Goal: Task Accomplishment & Management: Use online tool/utility

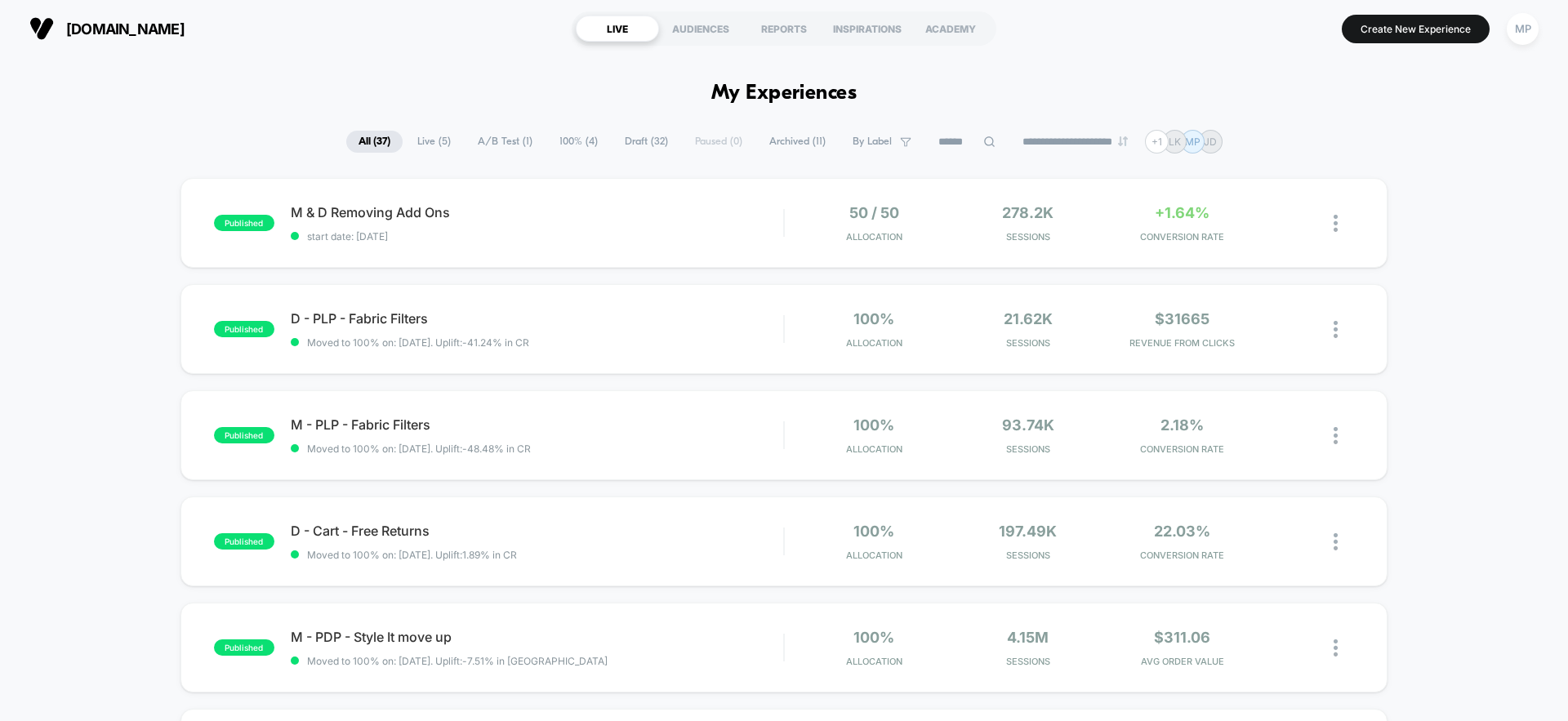
click at [639, 142] on span "Draft ( 32 )" at bounding box center [646, 141] width 68 height 22
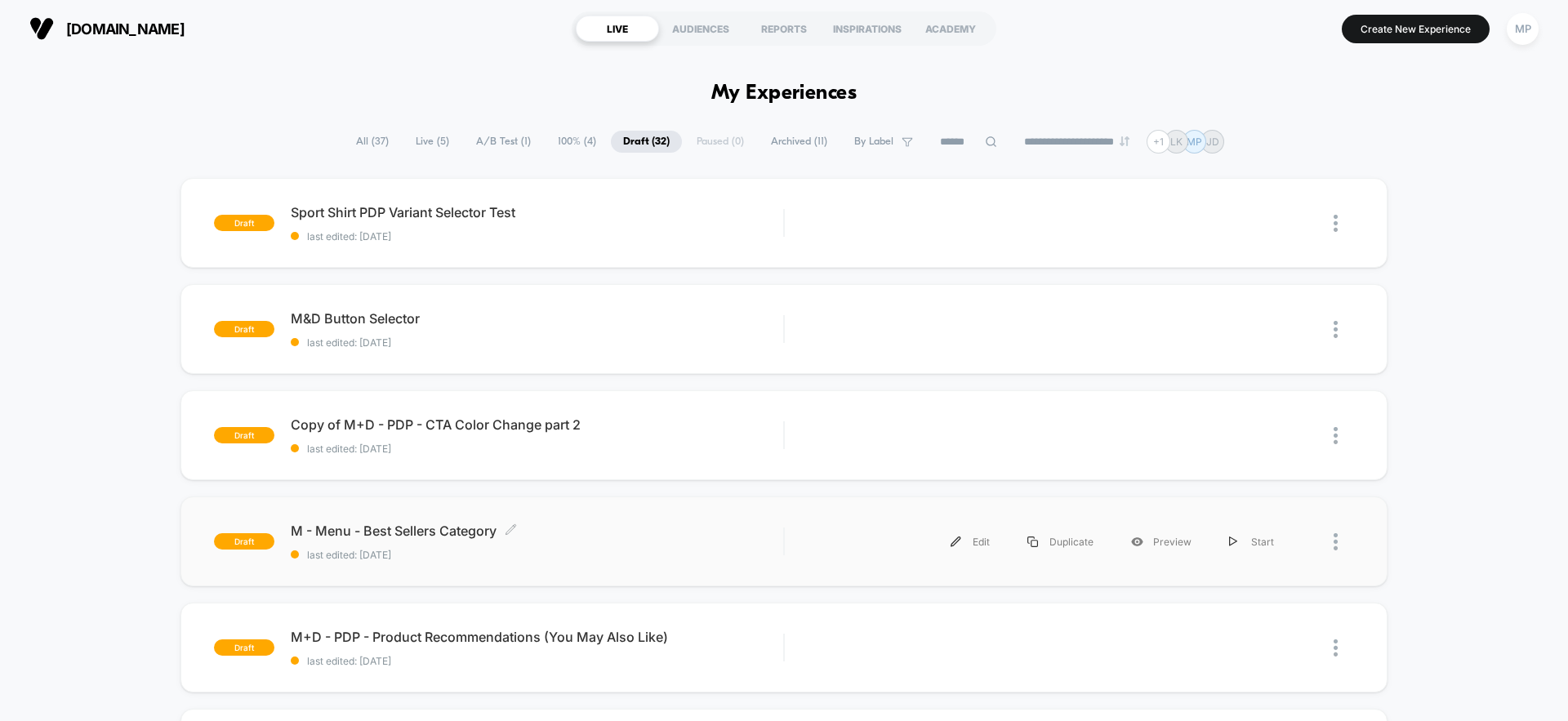
click at [619, 558] on span "last edited: [DATE]" at bounding box center [536, 555] width 492 height 13
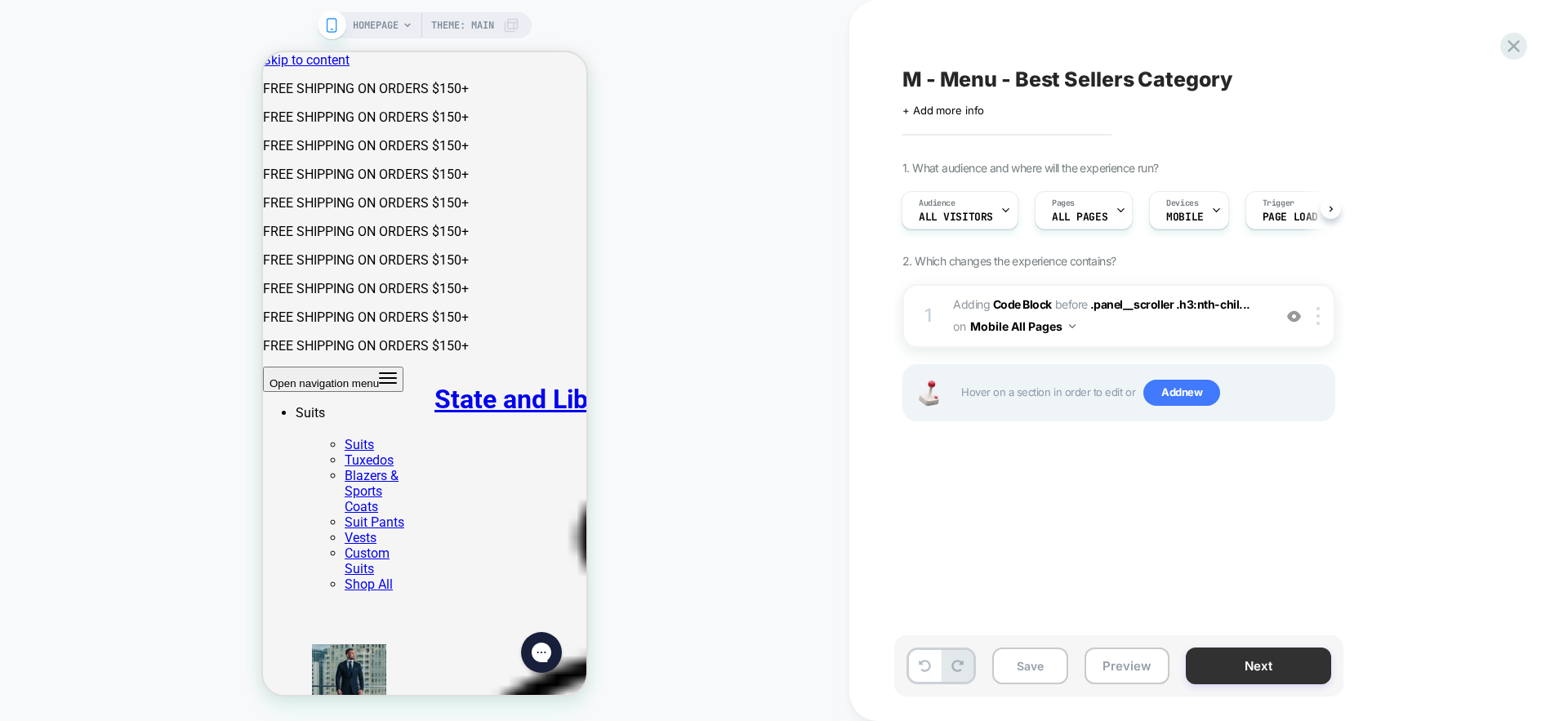
click at [1259, 671] on button "Next" at bounding box center [1258, 665] width 145 height 37
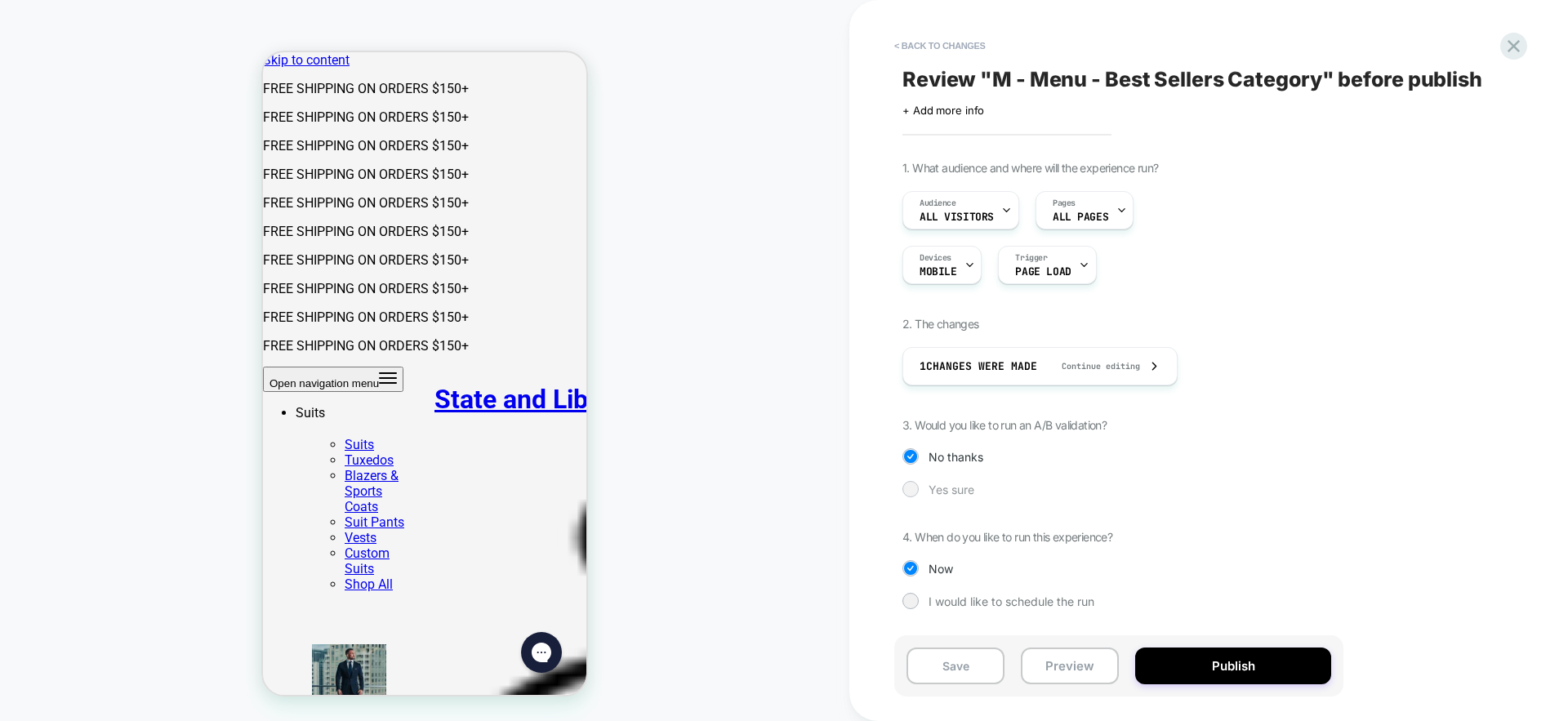
click at [951, 492] on span "Yes sure" at bounding box center [951, 488] width 46 height 14
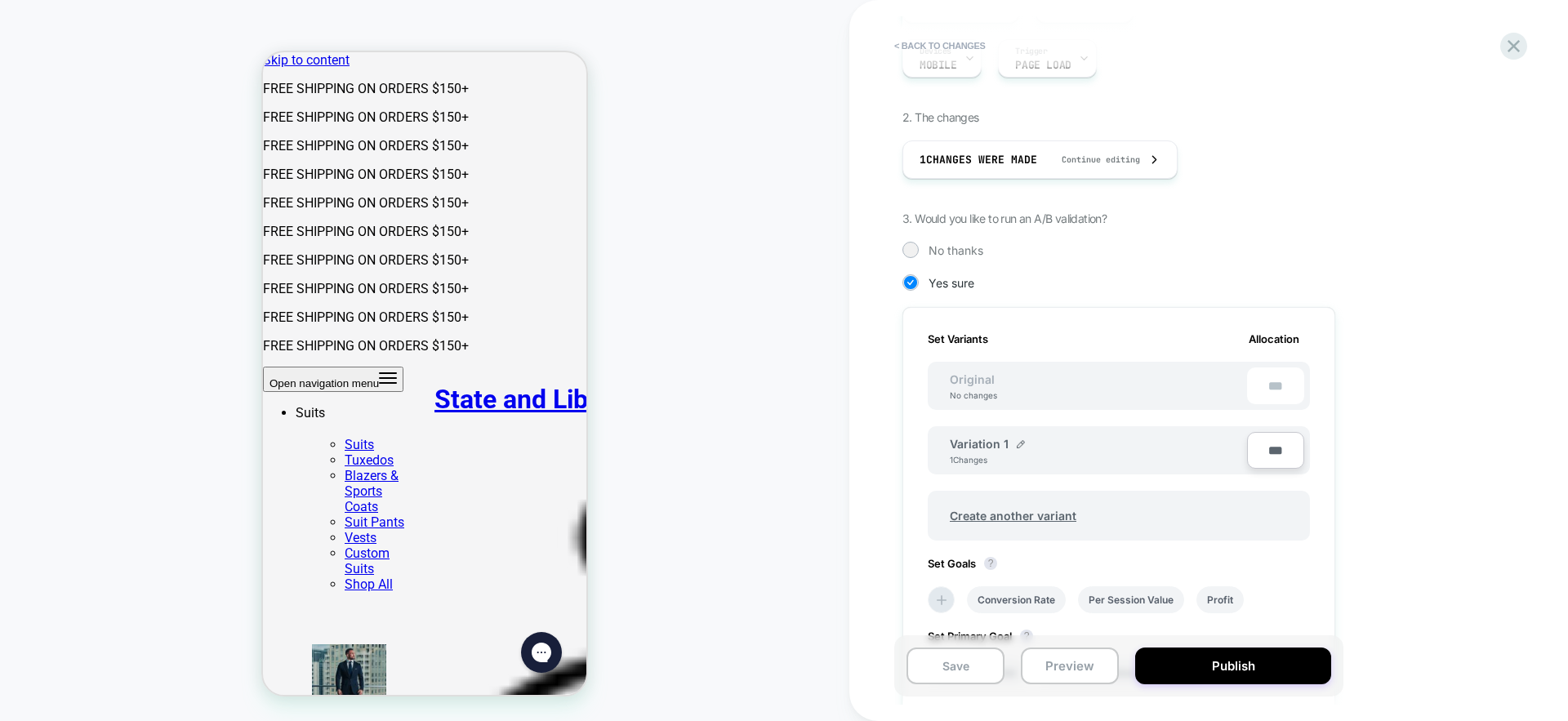
scroll to position [195, 0]
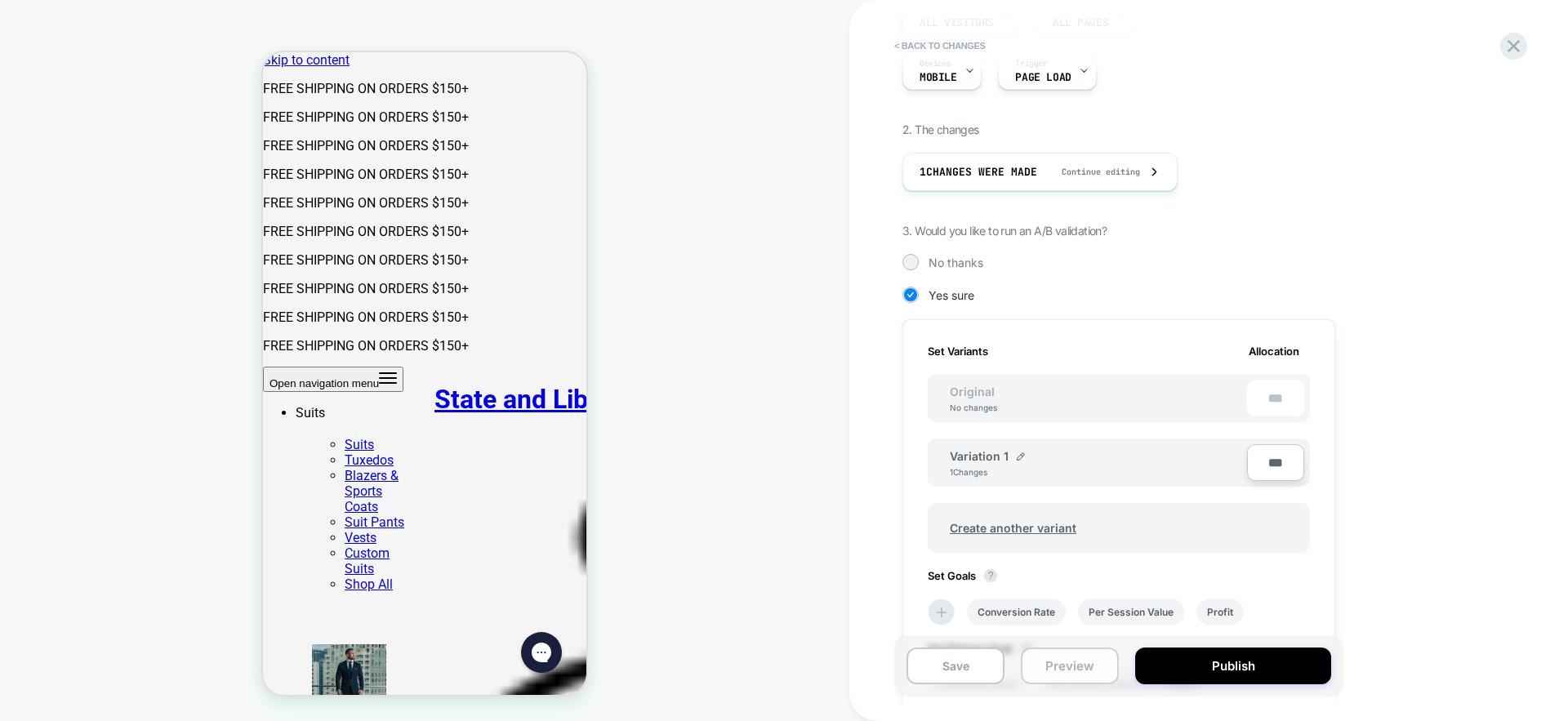
click at [1082, 662] on button "Preview" at bounding box center [1069, 665] width 98 height 37
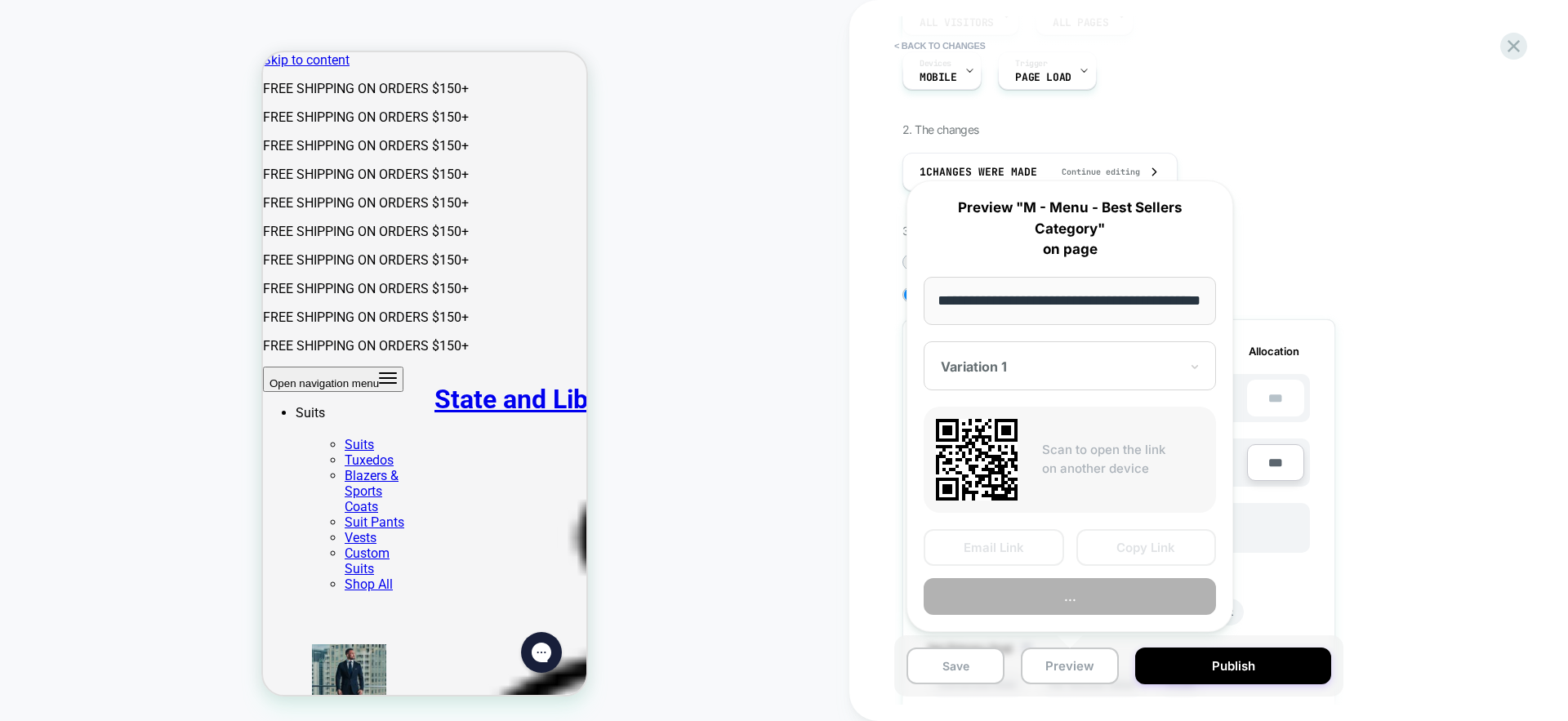
scroll to position [0, 0]
click at [1202, 370] on div "Variation 1" at bounding box center [1069, 366] width 292 height 49
click at [1051, 453] on div "CONTROL" at bounding box center [1069, 452] width 276 height 30
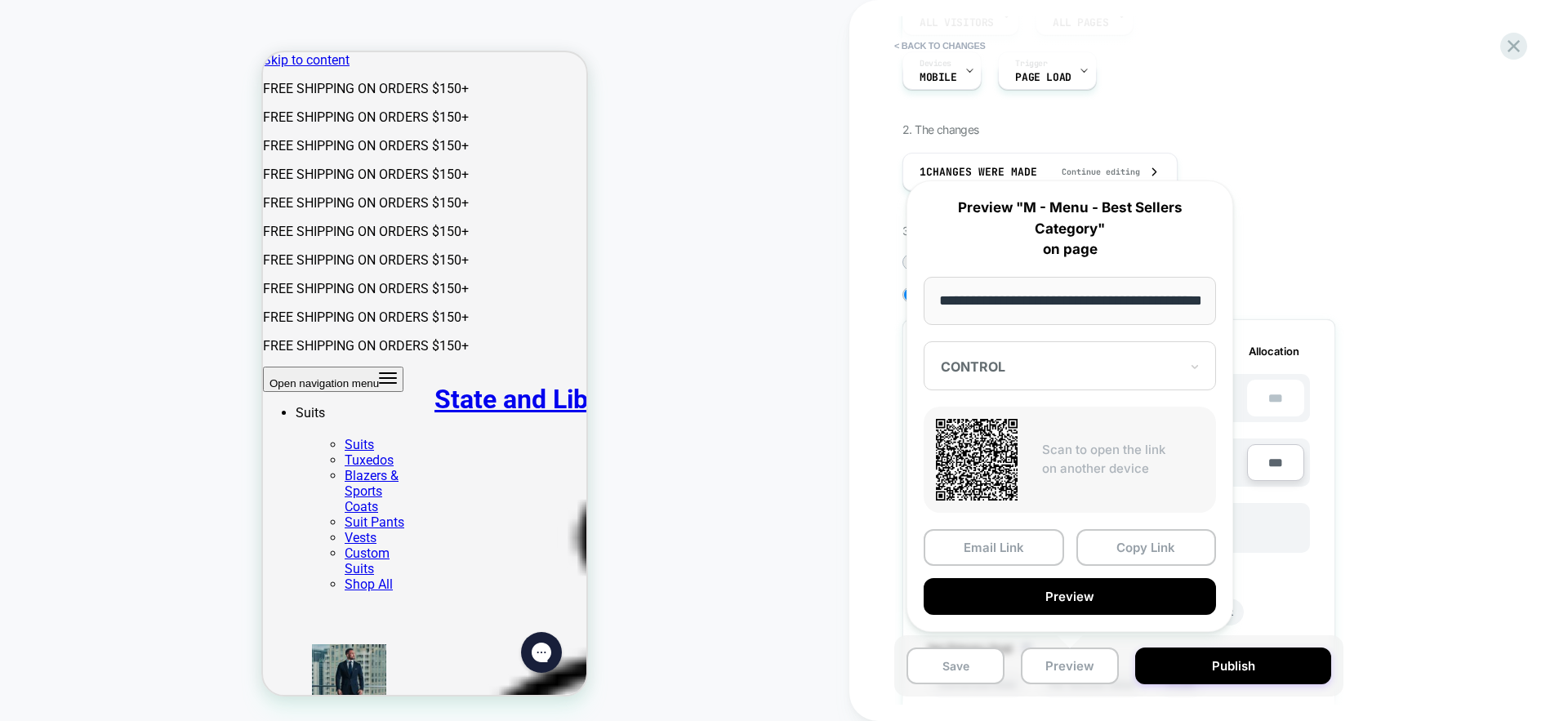
click at [1433, 231] on div "1. What audience and where will the experience run? Audience All Visitors Pages…" at bounding box center [1200, 434] width 596 height 934
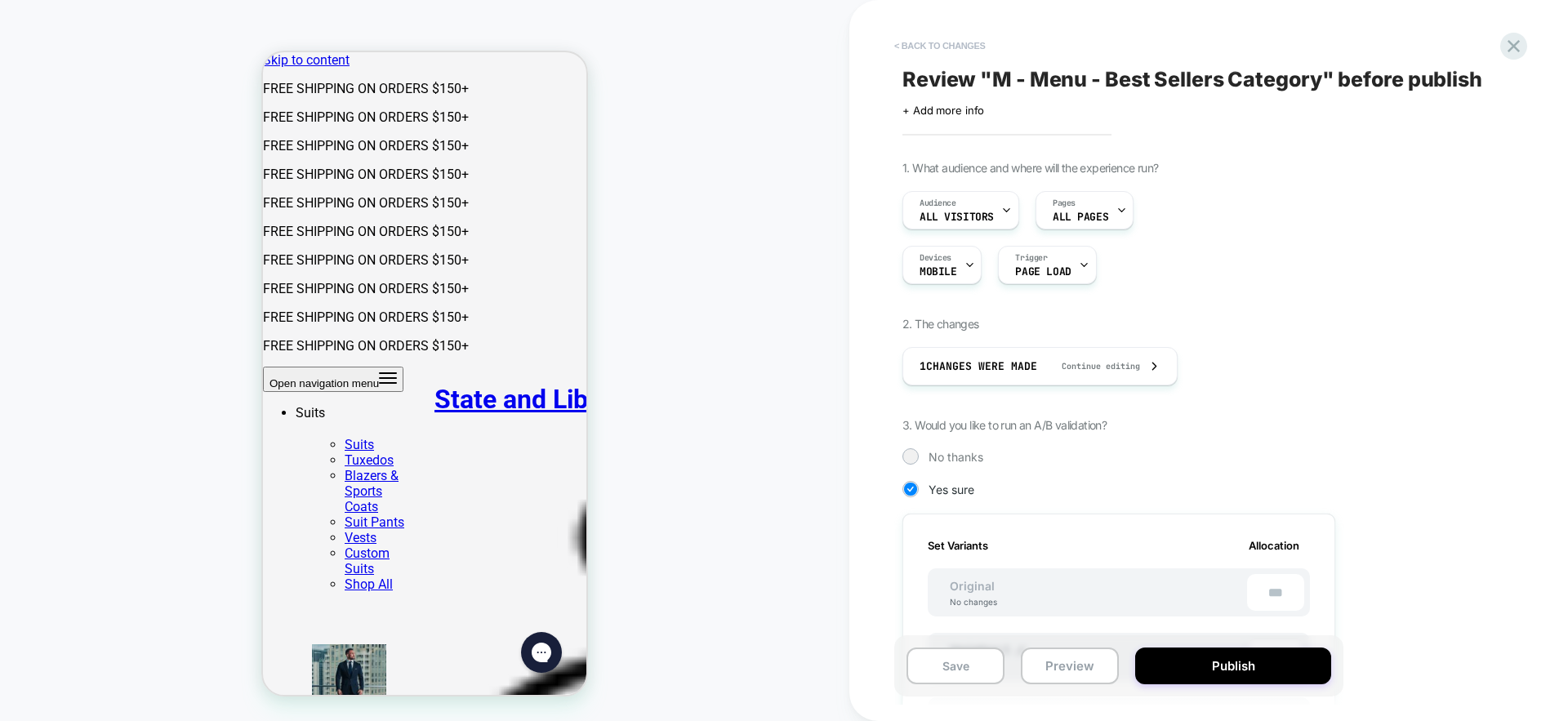
click at [916, 47] on button "< Back to changes" at bounding box center [940, 45] width 108 height 26
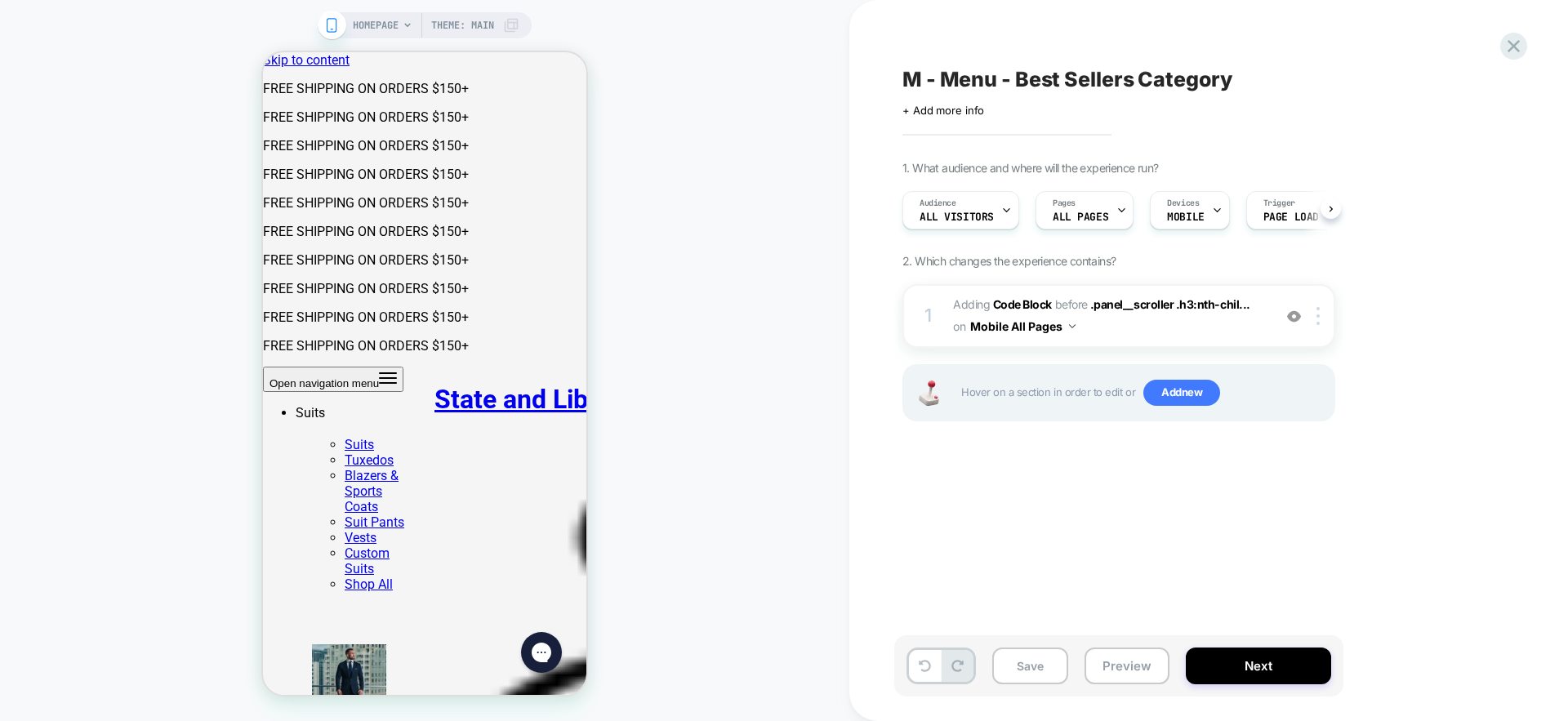
scroll to position [0, 1]
click at [1128, 662] on button "Preview" at bounding box center [1127, 665] width 85 height 37
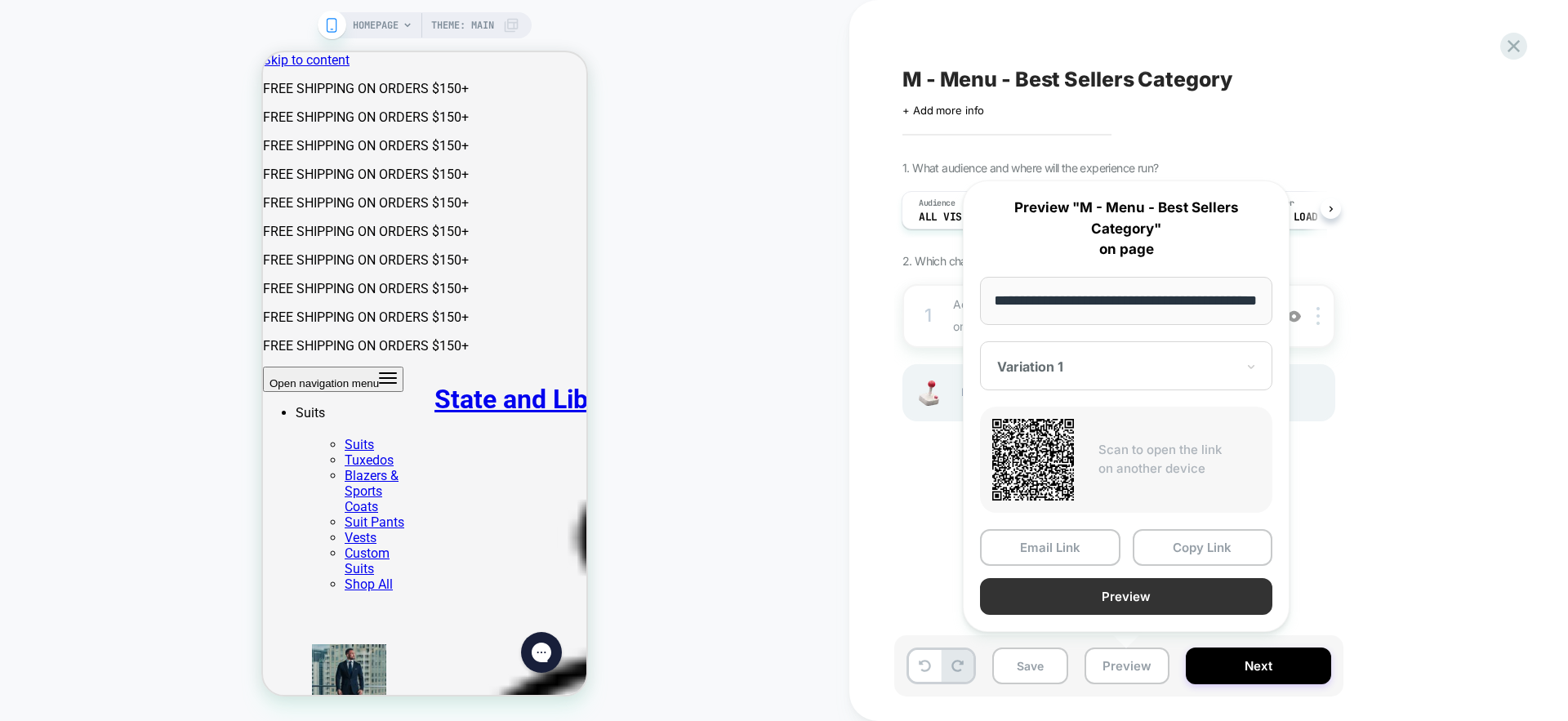
scroll to position [0, 0]
click at [1102, 593] on button "Preview" at bounding box center [1126, 596] width 292 height 37
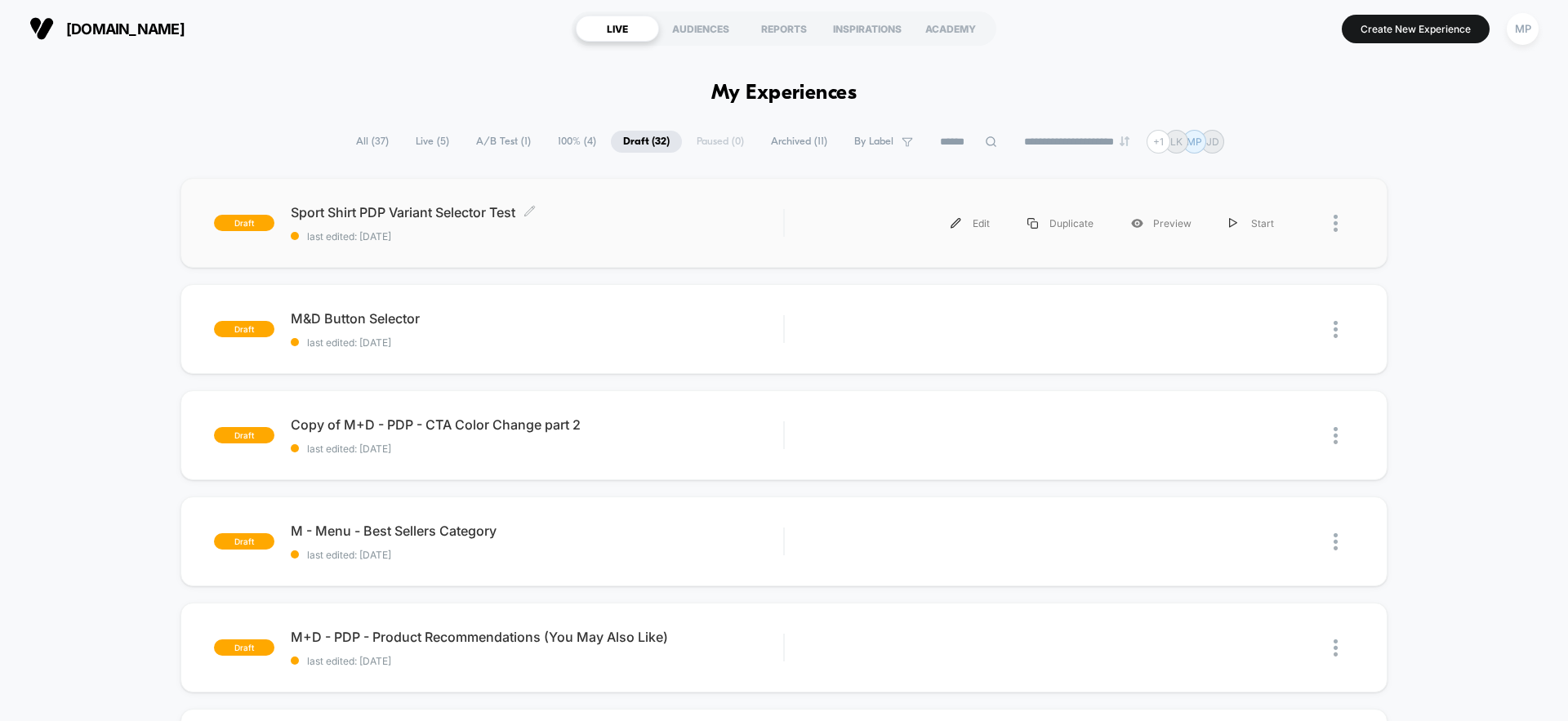
click at [628, 222] on div "Sport Shirt PDP Variant Selector Test Click to edit experience details Click to…" at bounding box center [536, 223] width 492 height 39
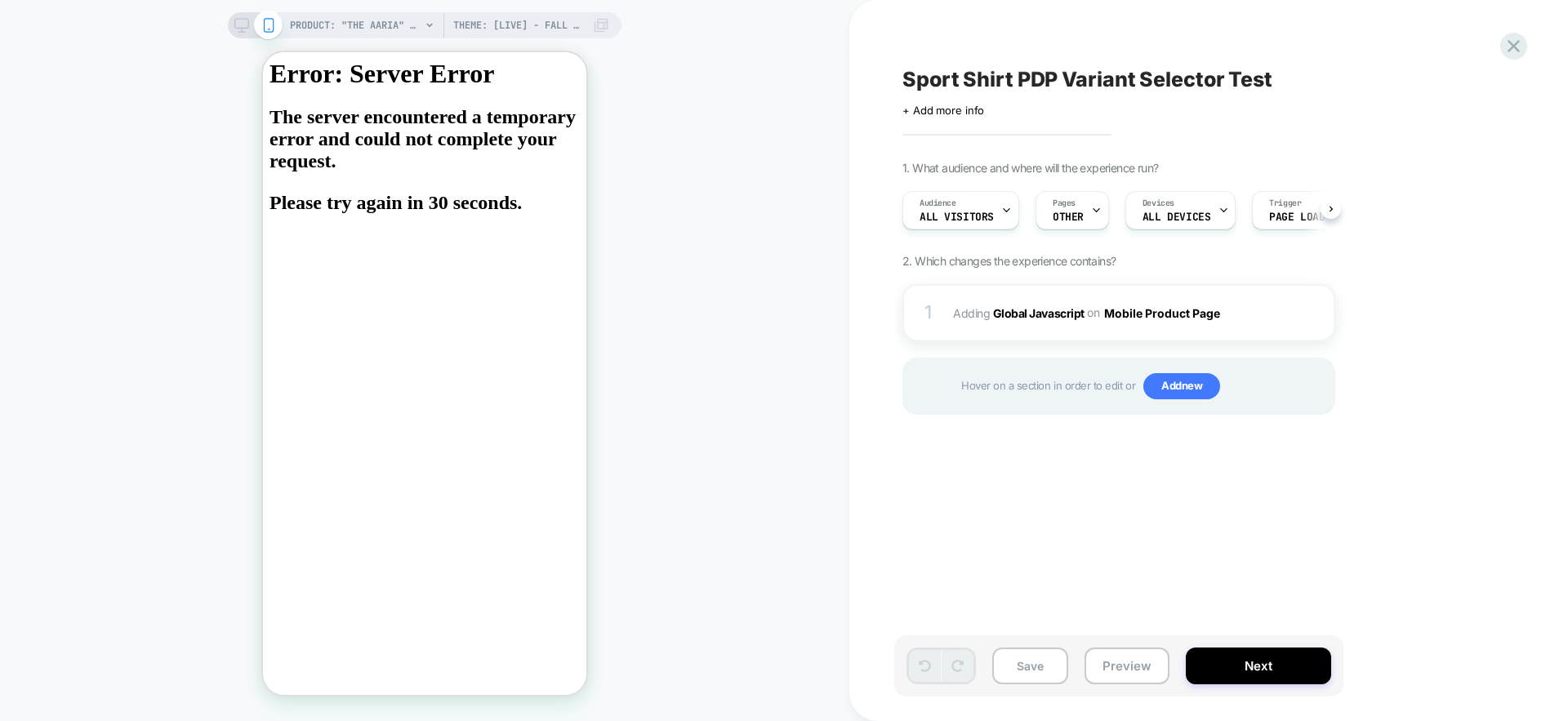
scroll to position [0, 1]
click at [1126, 664] on button "Preview" at bounding box center [1127, 665] width 85 height 37
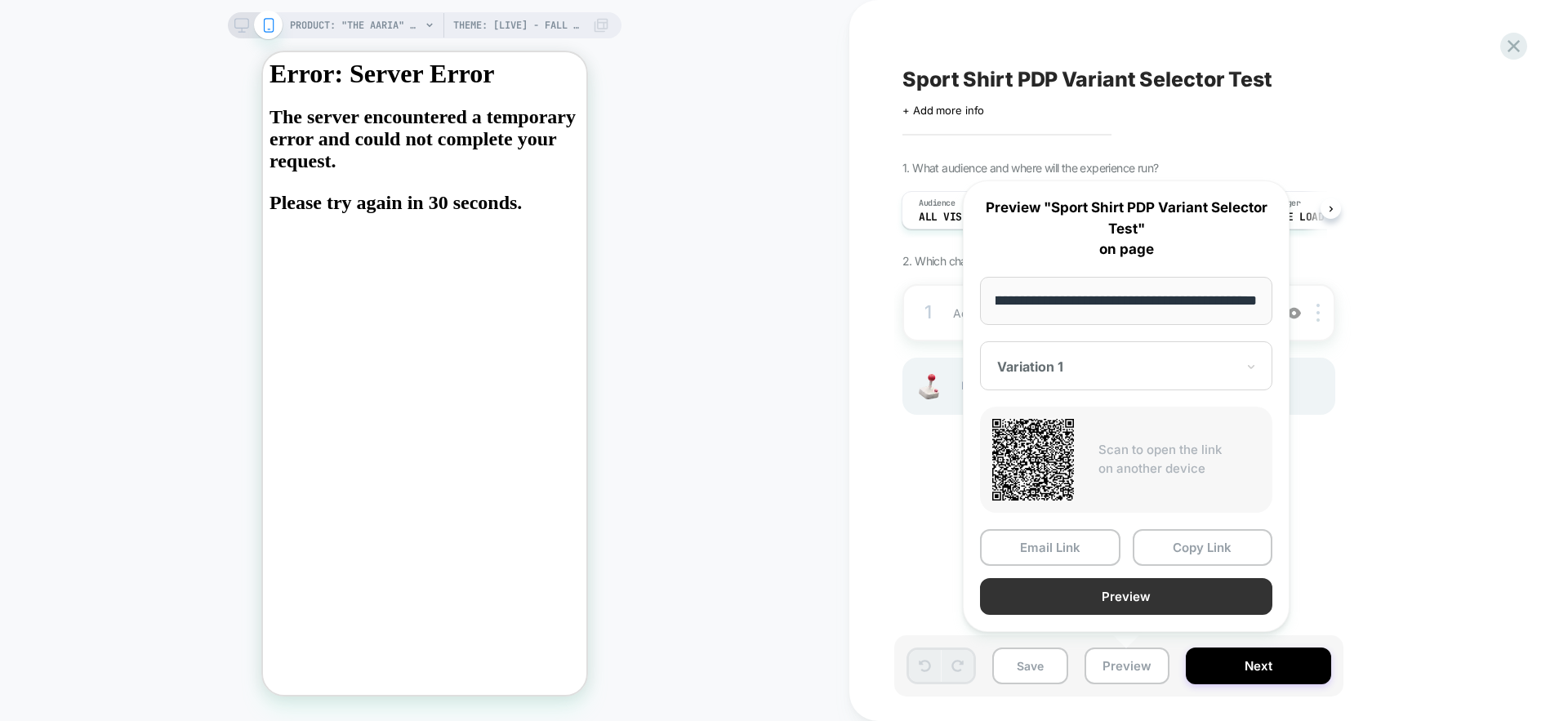
scroll to position [0, 0]
click at [1109, 601] on button "Preview" at bounding box center [1126, 596] width 292 height 37
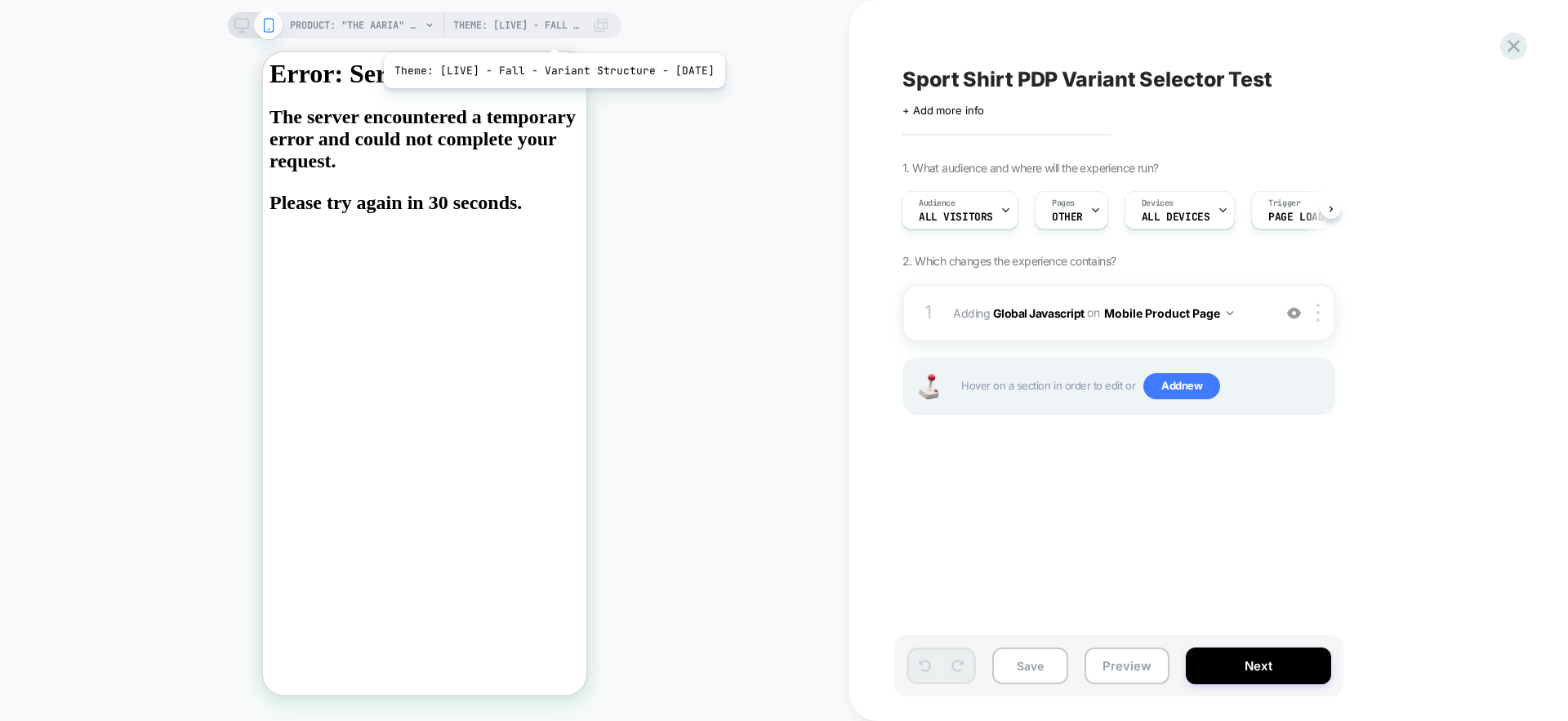
click at [557, 32] on span "Theme: [LIVE] - Fall - Variant Structure - [DATE]" at bounding box center [518, 25] width 131 height 26
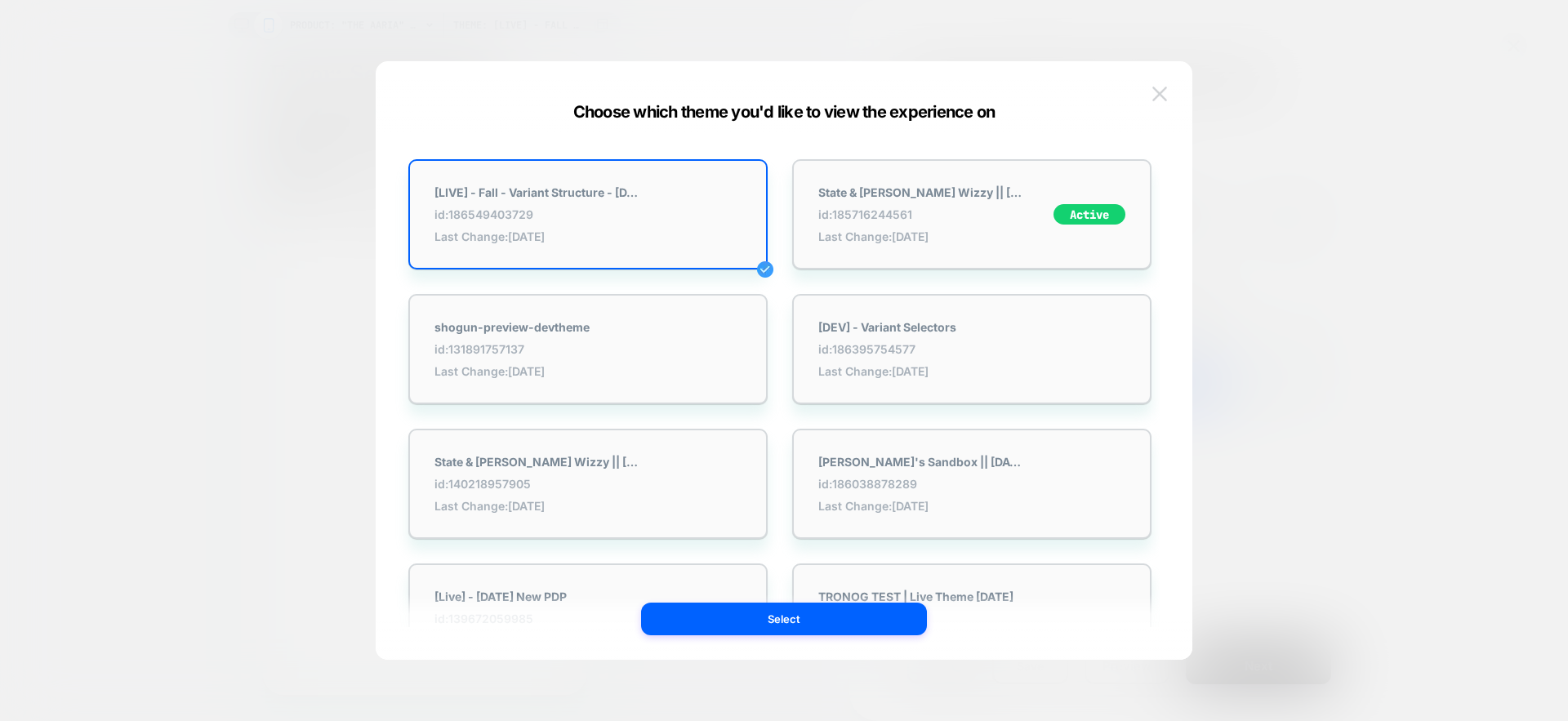
click at [1158, 99] on img at bounding box center [1160, 93] width 14 height 14
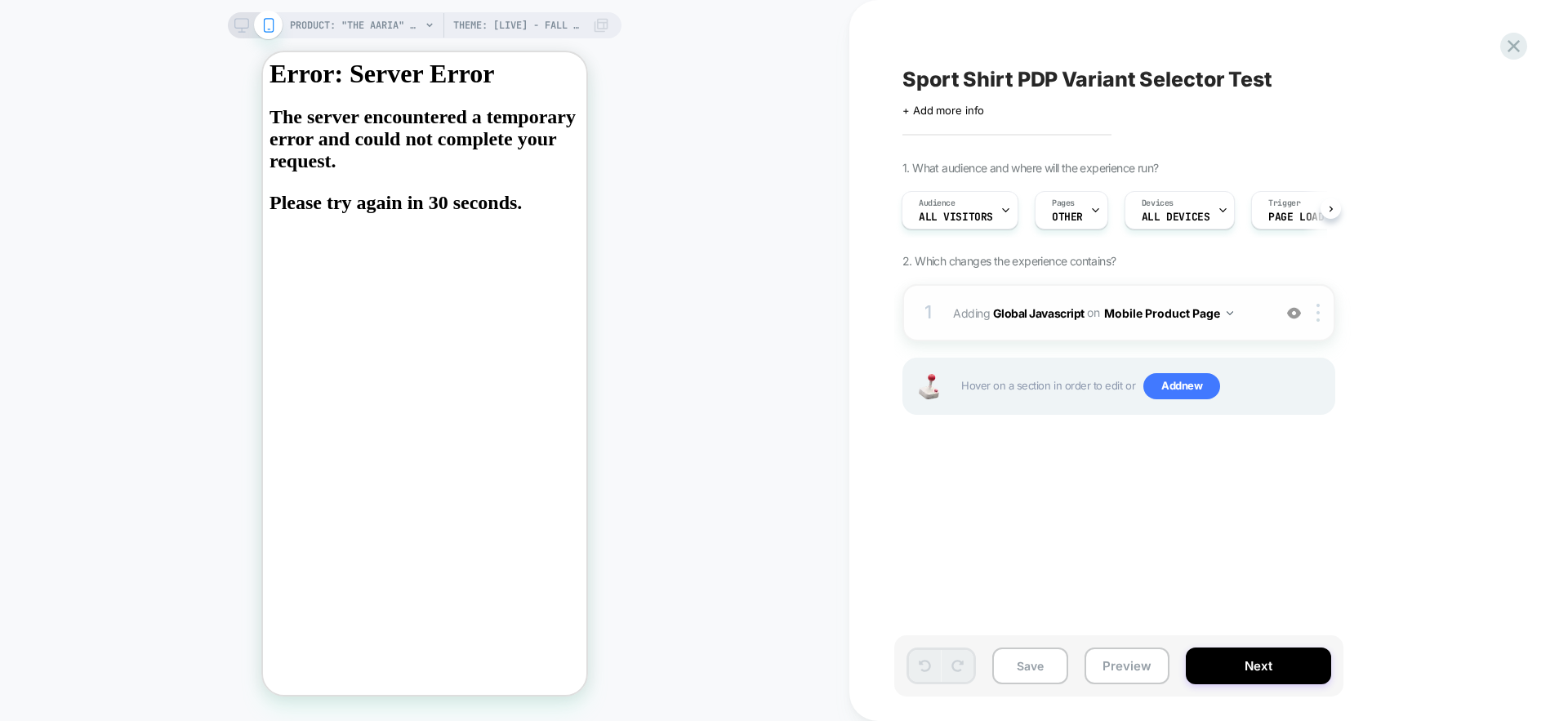
click at [1202, 333] on div "1 Adding Global Javascript on Mobile Product Page Add Before Add After Copy to …" at bounding box center [1119, 312] width 433 height 57
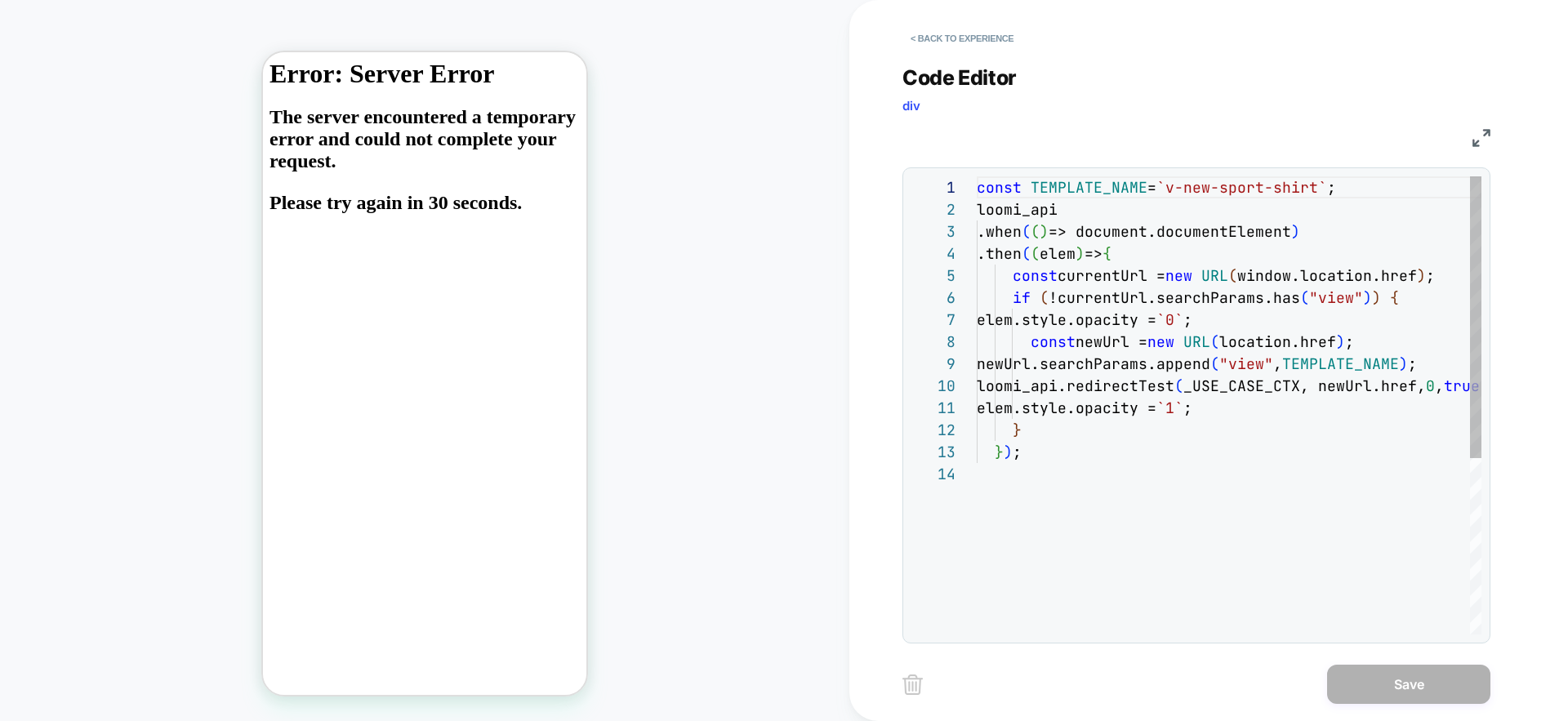
scroll to position [221, 0]
click at [966, 39] on button "< Back to experience" at bounding box center [962, 38] width 119 height 26
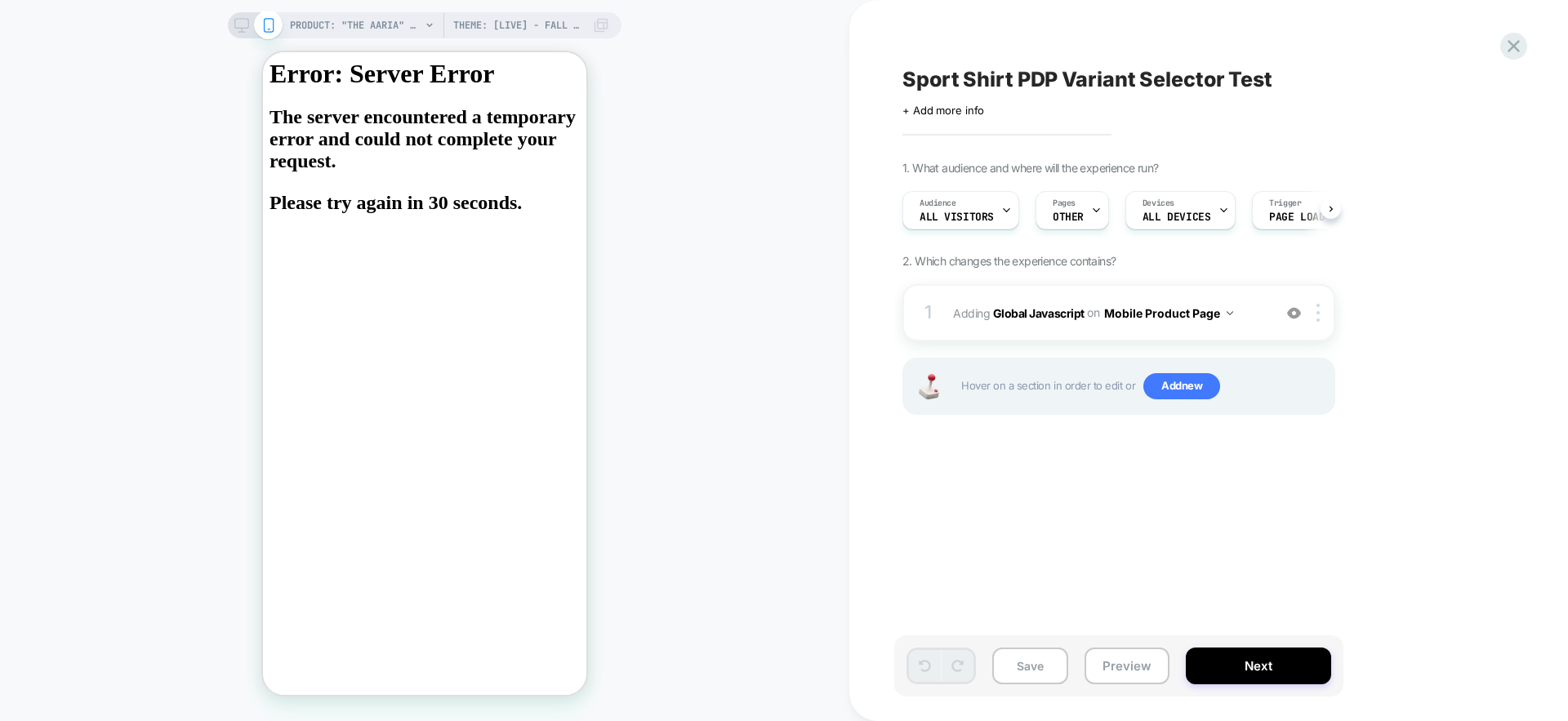
scroll to position [0, 1]
click at [1243, 654] on button "Next" at bounding box center [1258, 665] width 145 height 37
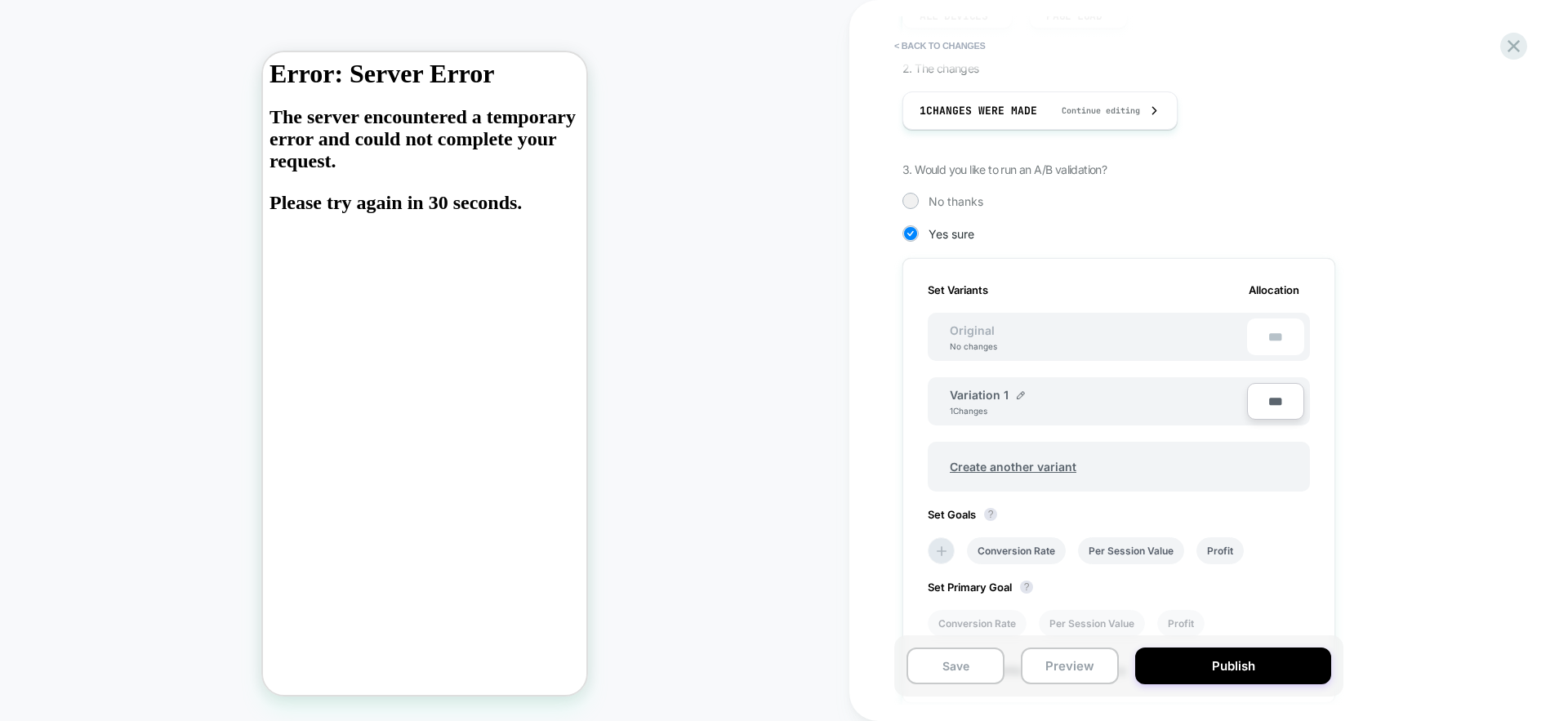
scroll to position [284, 0]
click at [1025, 541] on li "Conversion Rate" at bounding box center [1016, 546] width 99 height 27
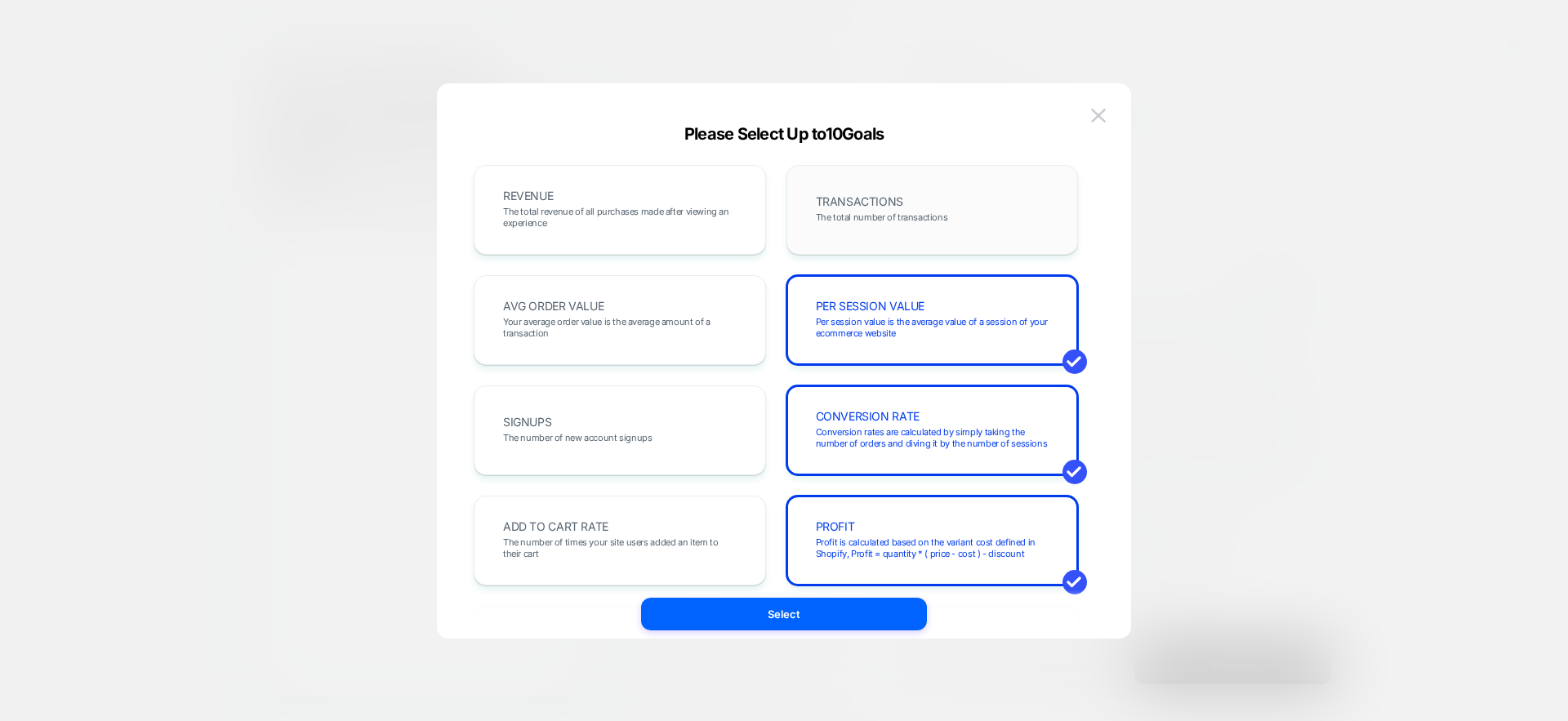
click at [967, 229] on div "TRANSACTIONS The total number of transactions" at bounding box center [932, 210] width 258 height 56
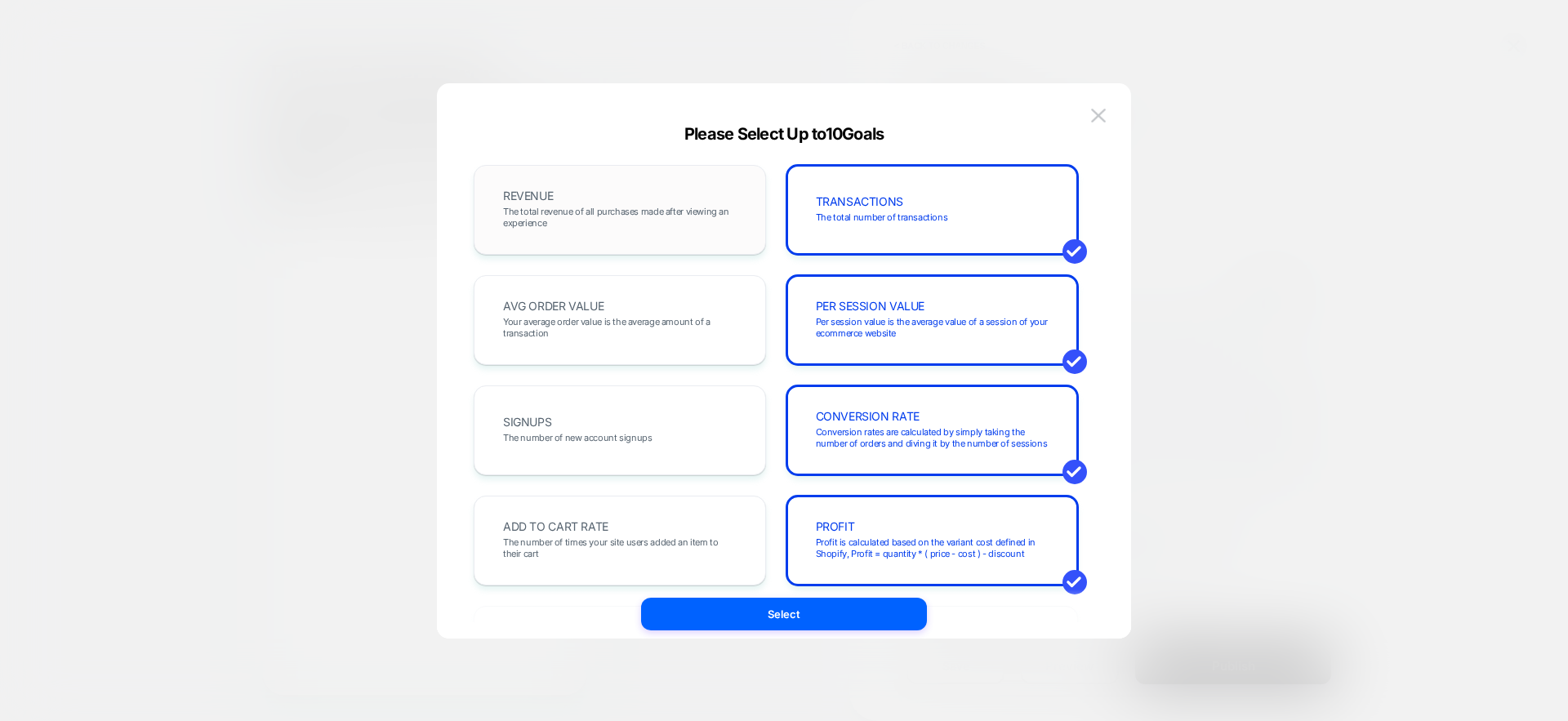
click at [654, 239] on div "REVENUE The total revenue of all purchases made after viewing an experience" at bounding box center [619, 210] width 292 height 90
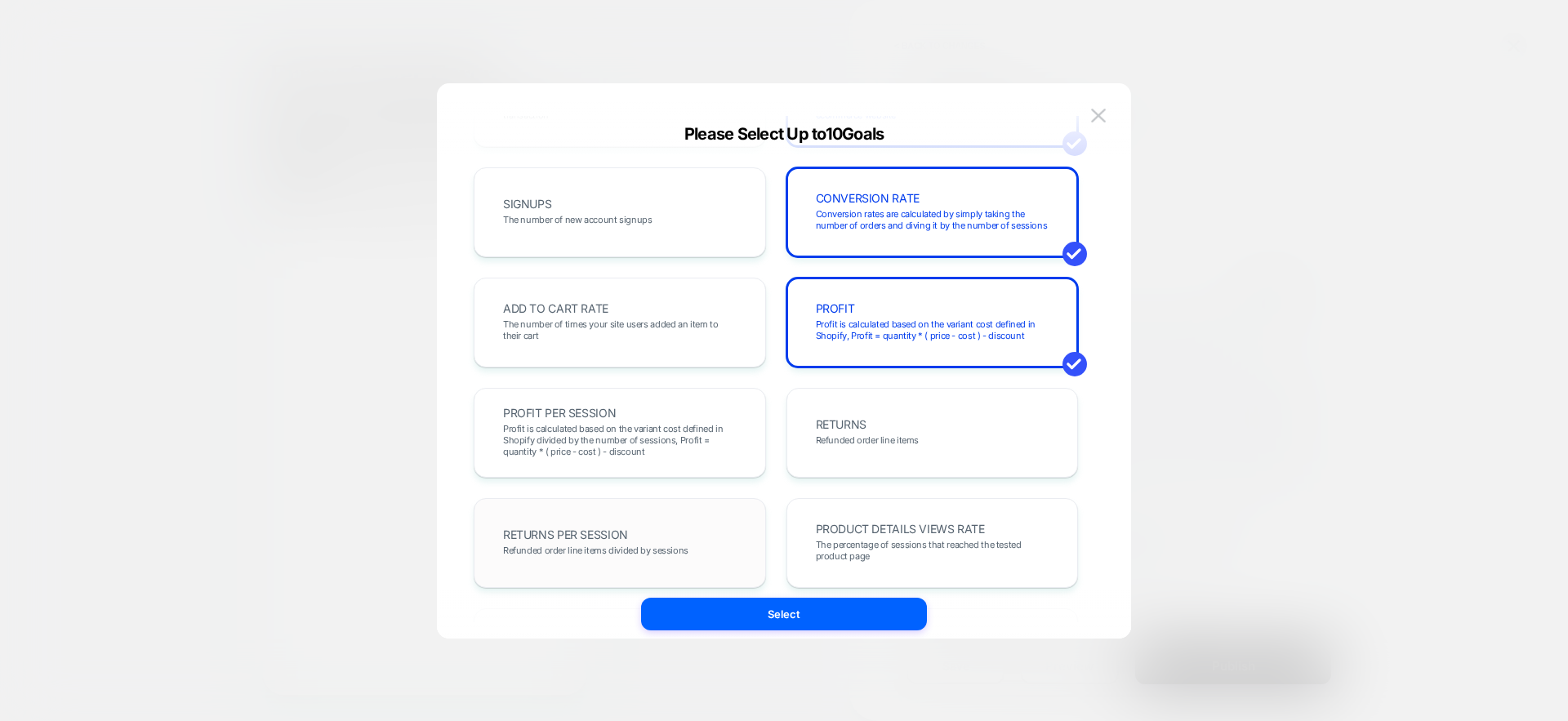
scroll to position [239, 0]
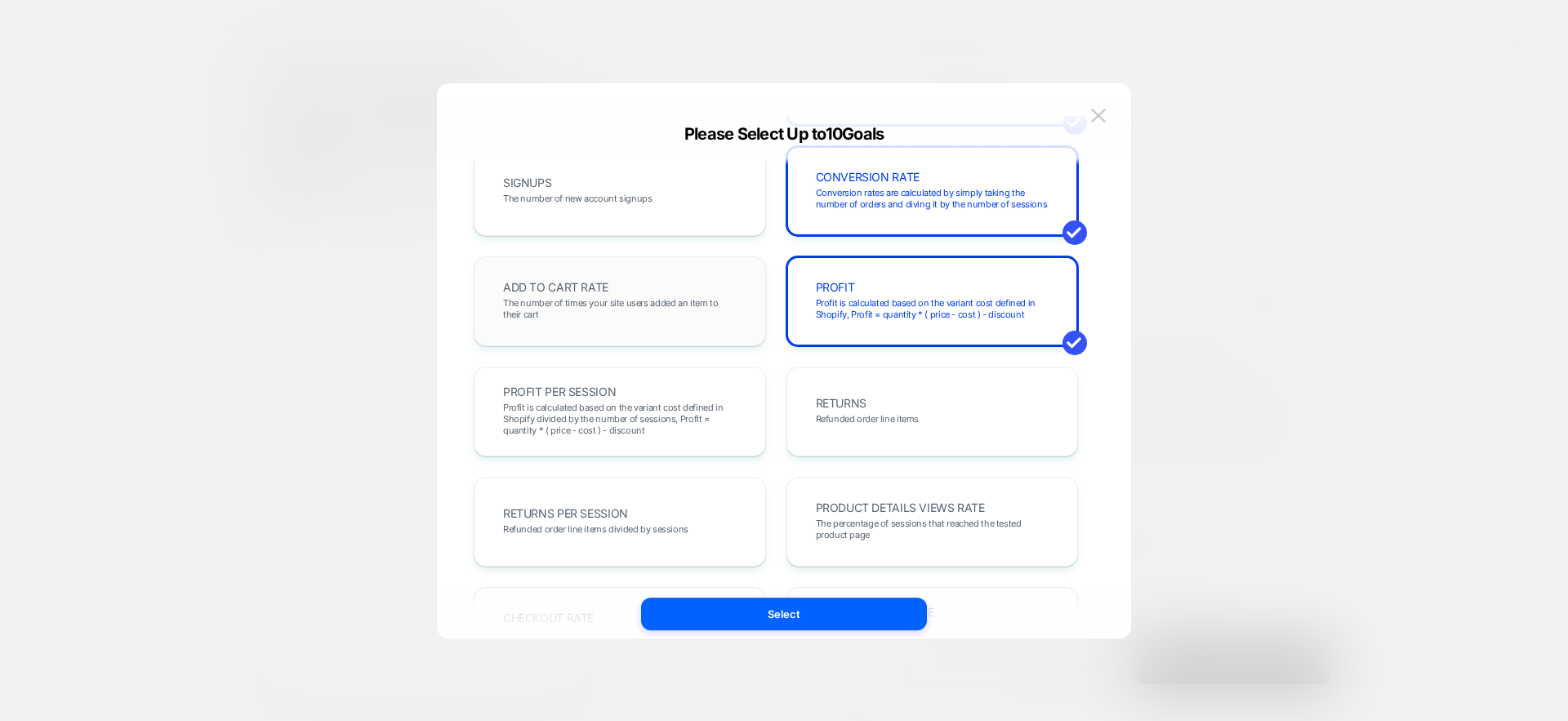
click at [672, 305] on span "The number of times your site users added an item to their cart" at bounding box center [619, 308] width 234 height 23
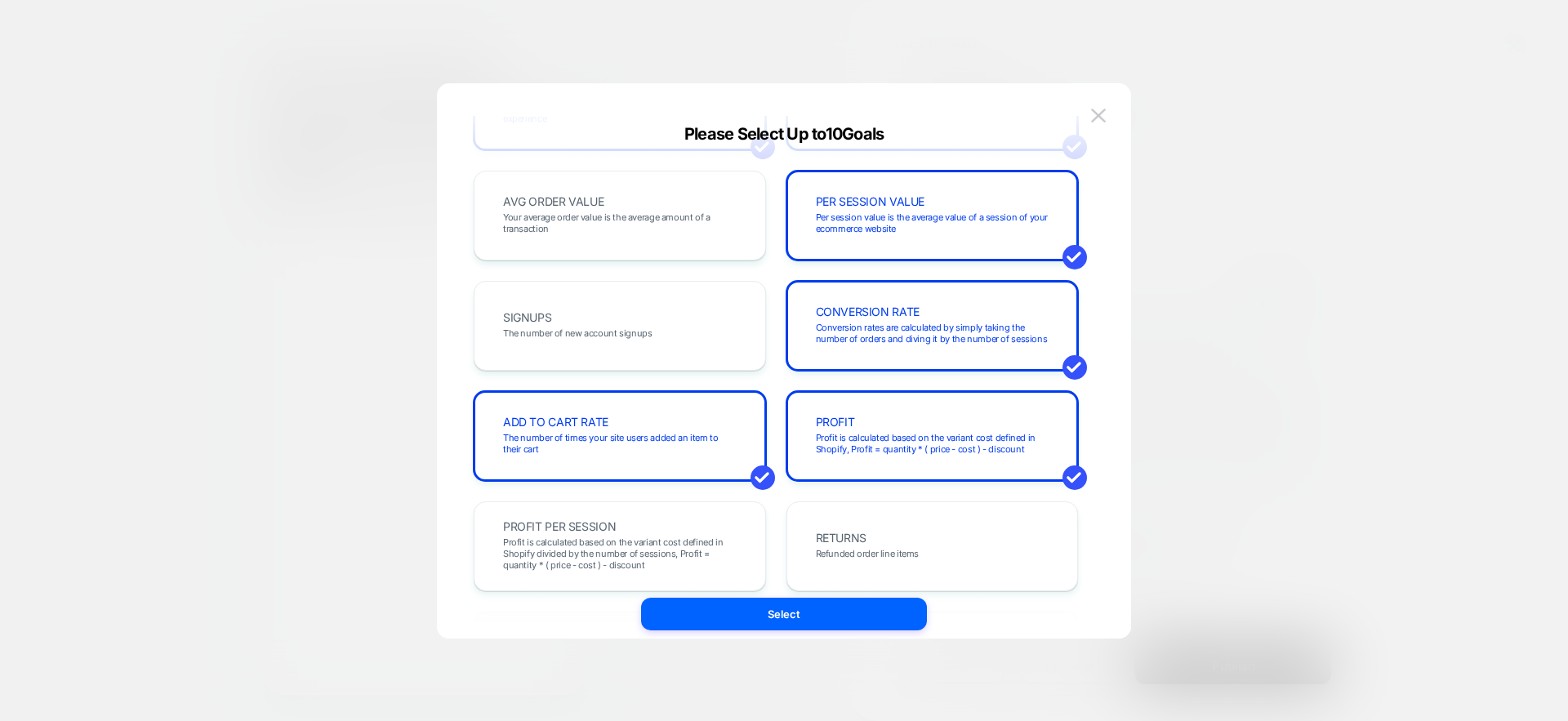
scroll to position [303, 0]
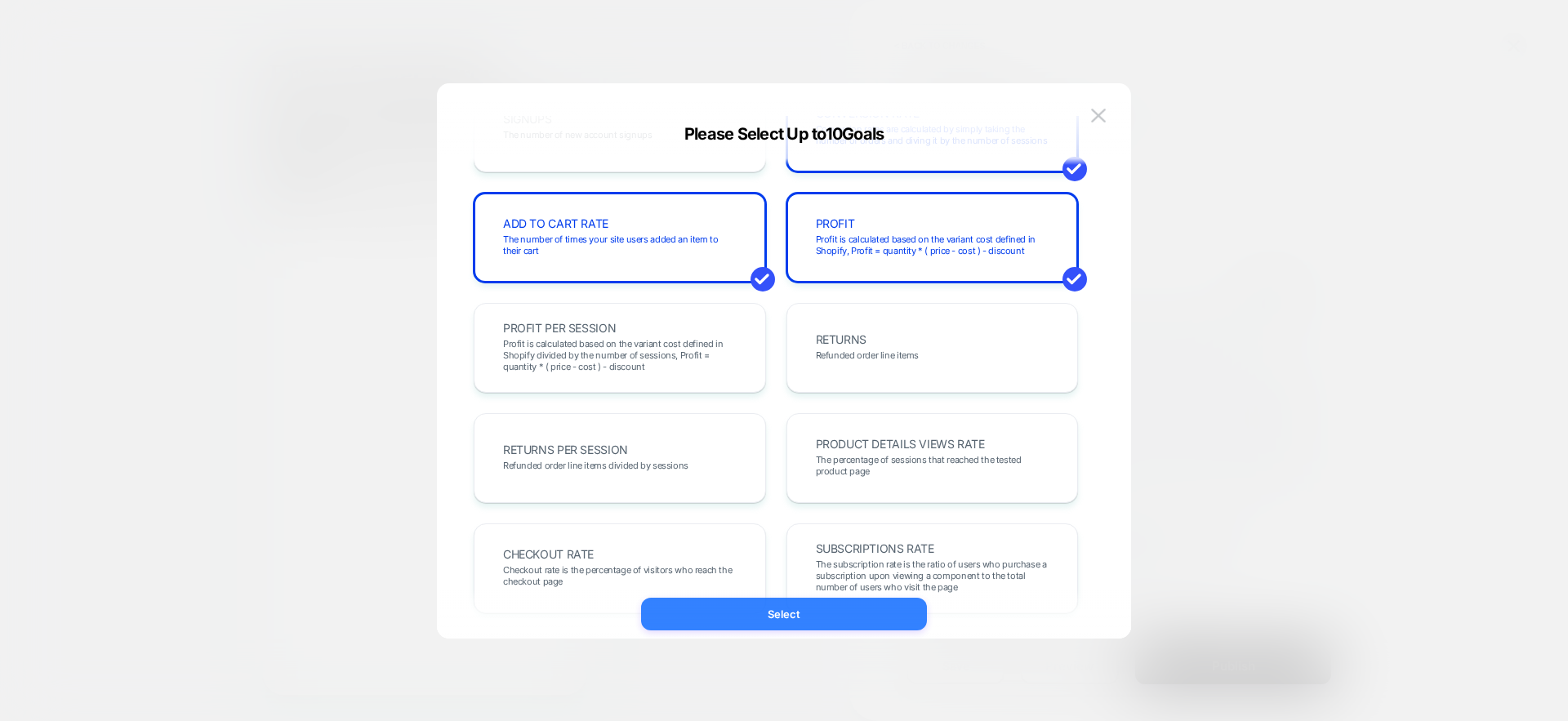
click at [809, 617] on button "Select" at bounding box center [784, 614] width 286 height 32
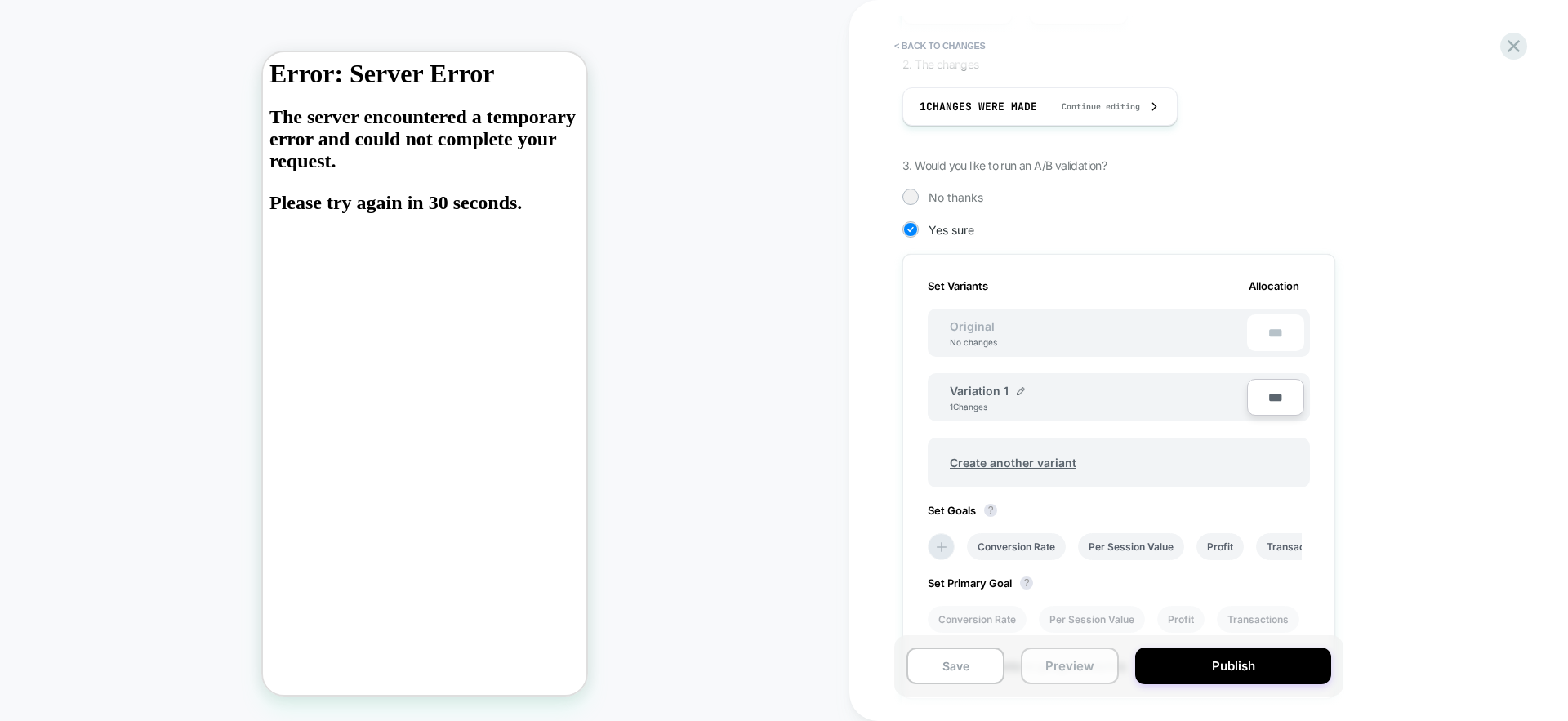
click at [1055, 663] on button "Preview" at bounding box center [1069, 665] width 98 height 37
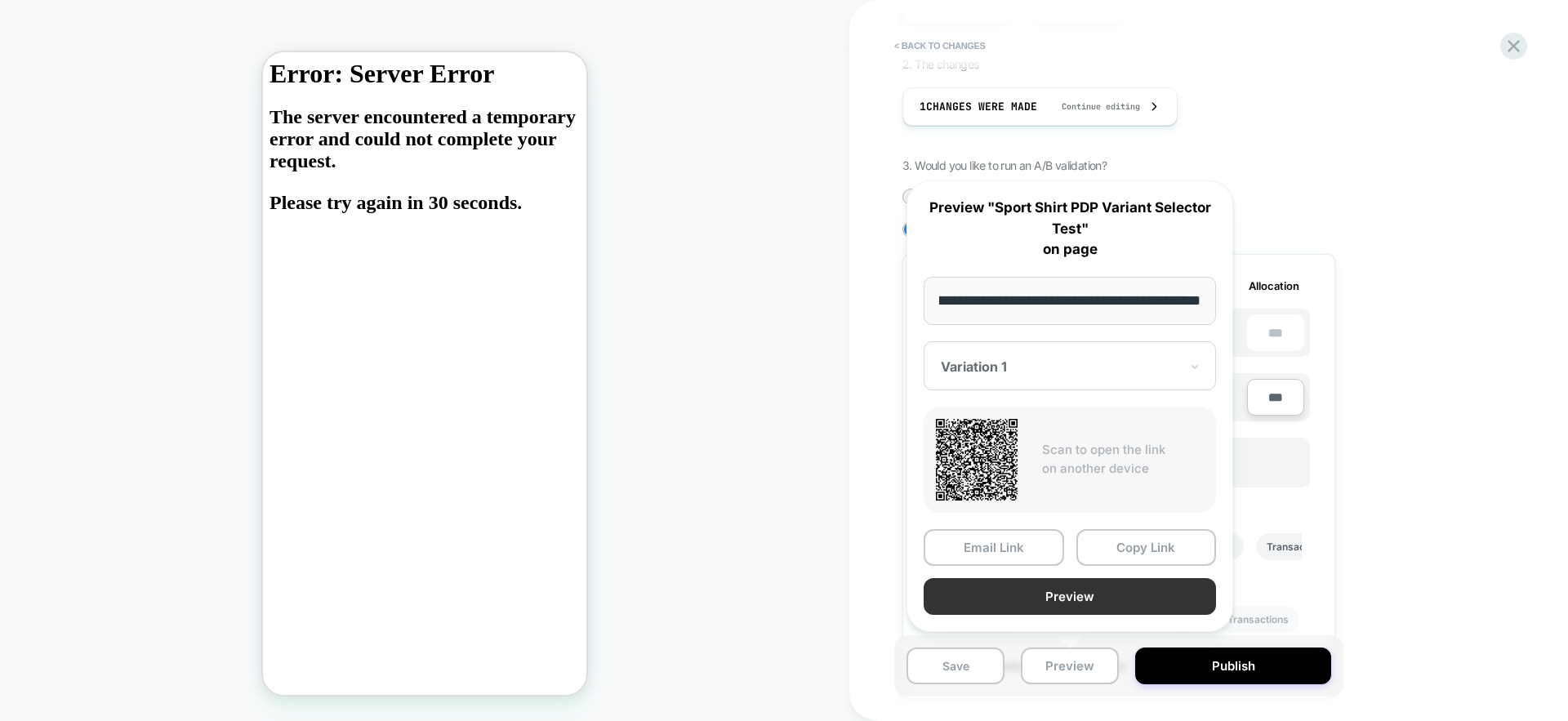
scroll to position [0, 0]
click at [1055, 598] on button "Preview" at bounding box center [1069, 596] width 292 height 37
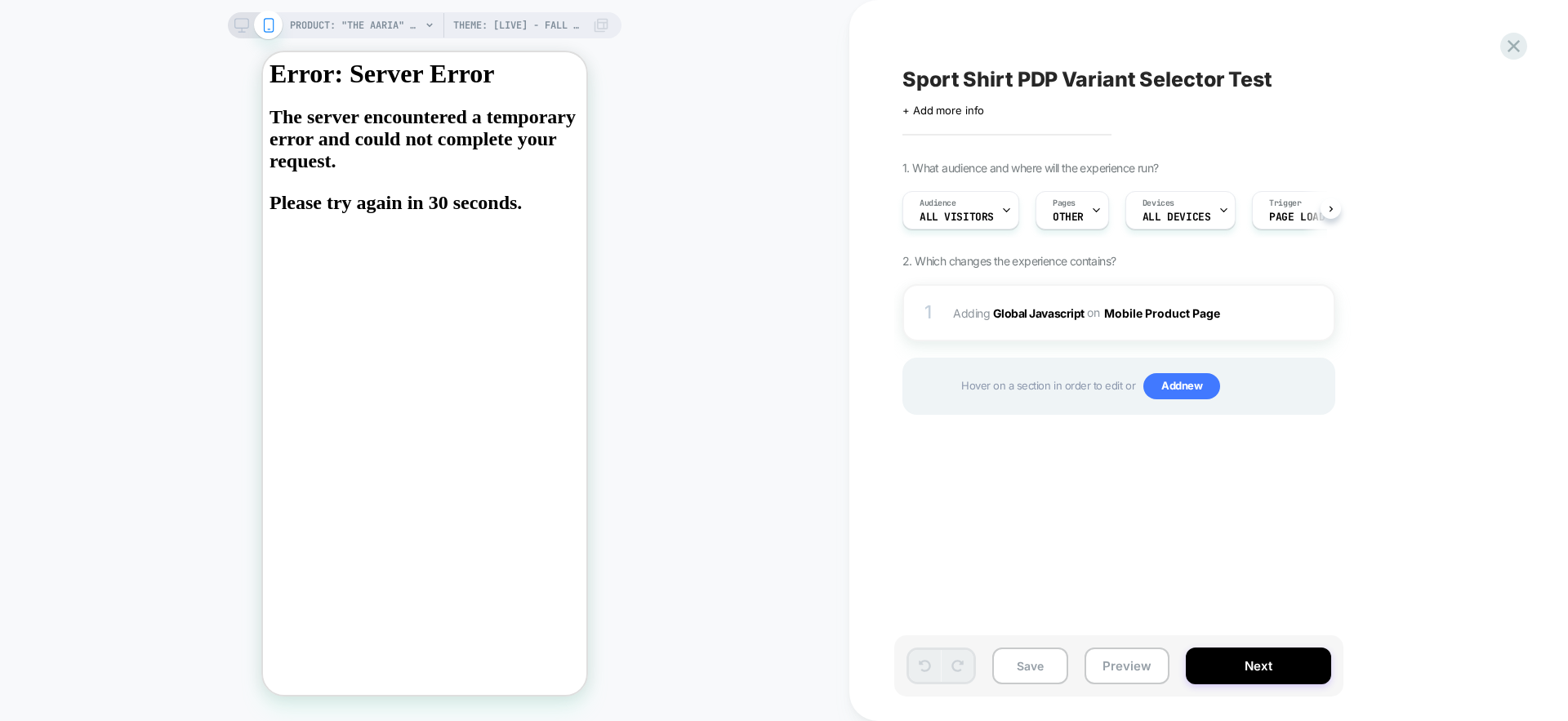
scroll to position [0, 1]
